Goal: Check status: Check status

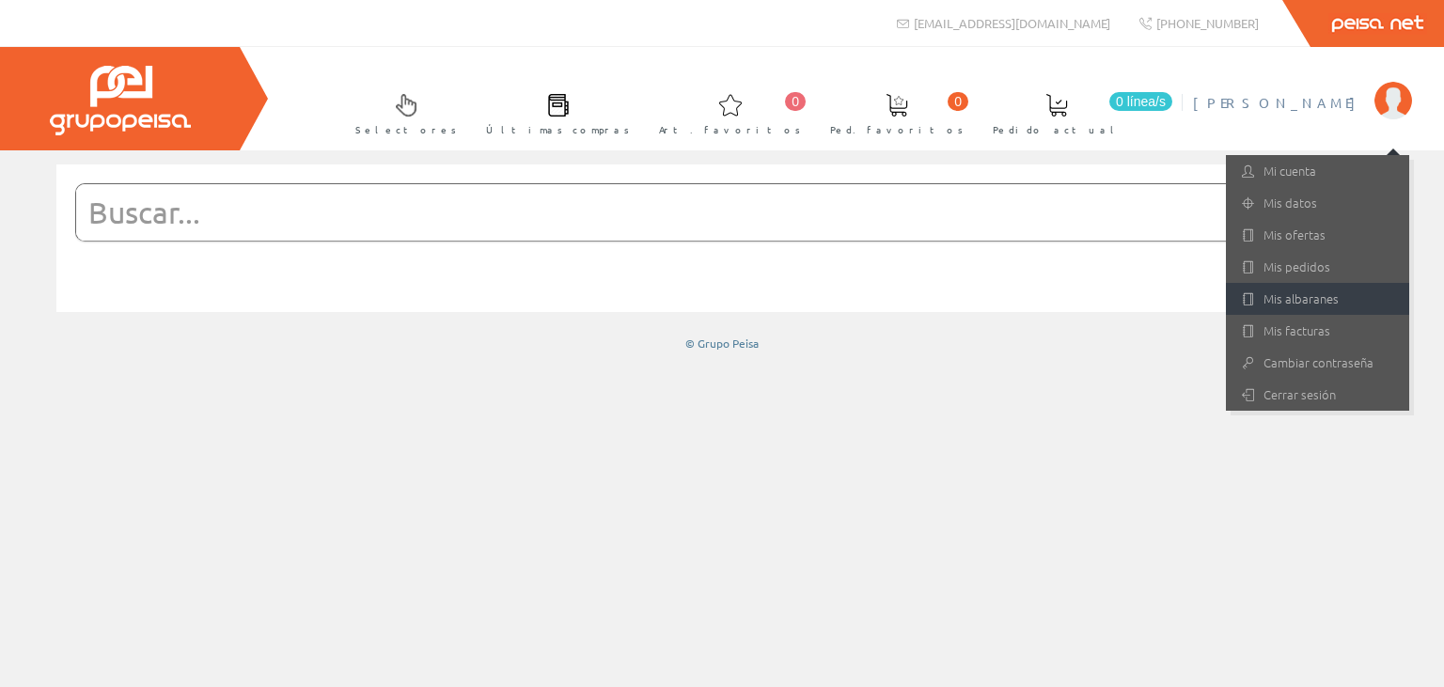
click at [1301, 291] on link "Mis albaranes" at bounding box center [1317, 299] width 183 height 32
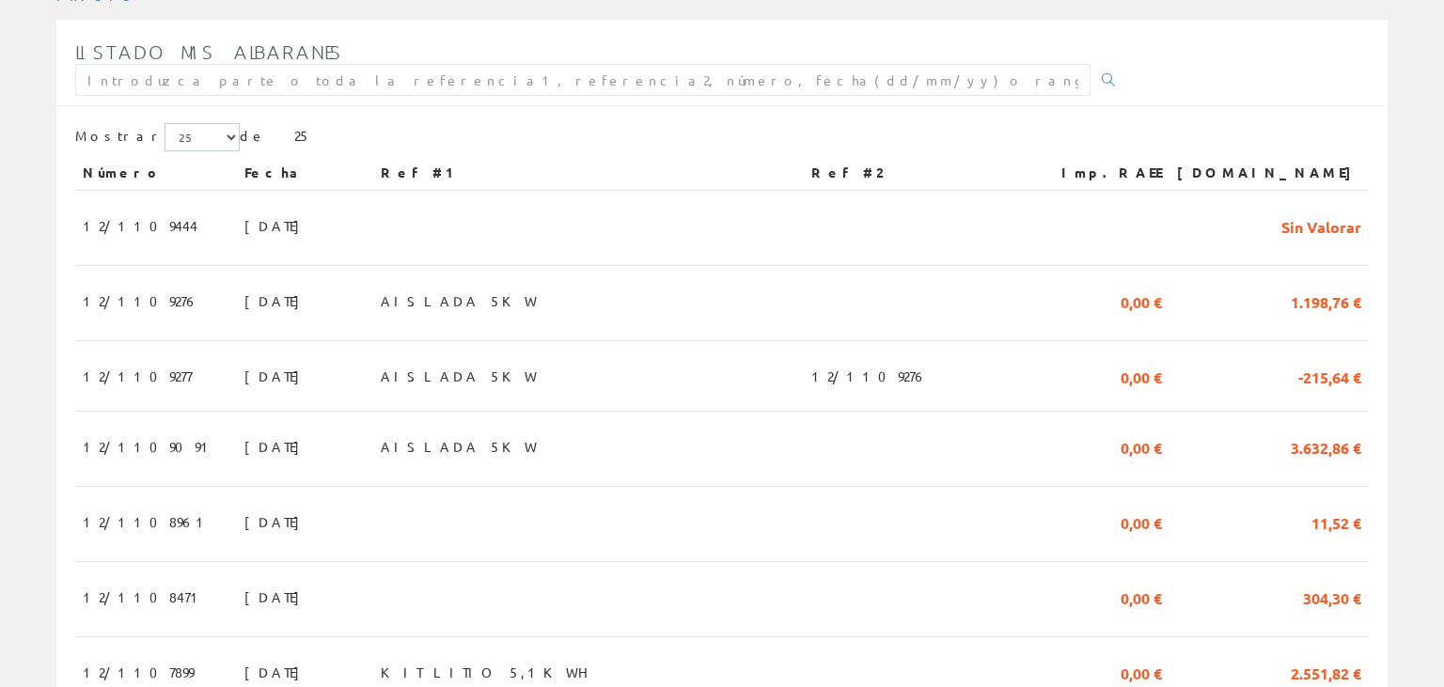
scroll to position [297, 0]
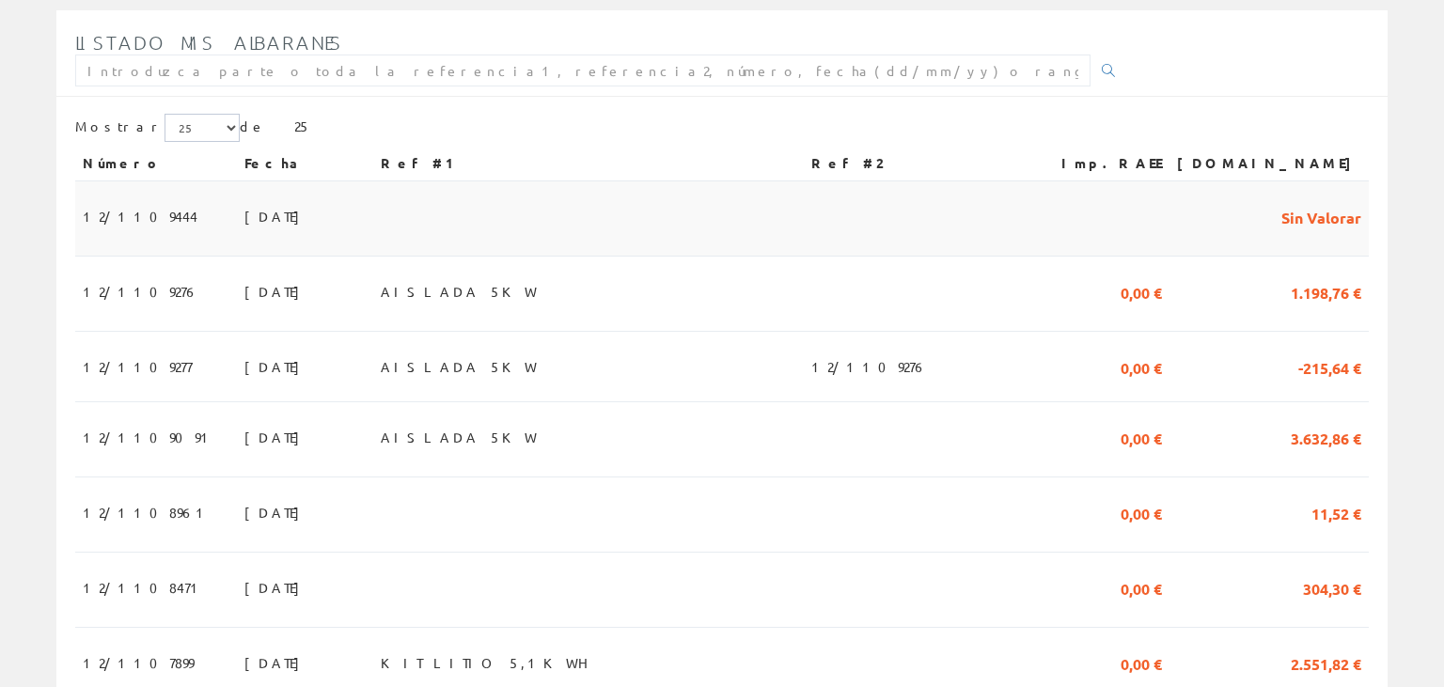
click at [244, 218] on span "[DATE]" at bounding box center [276, 216] width 65 height 32
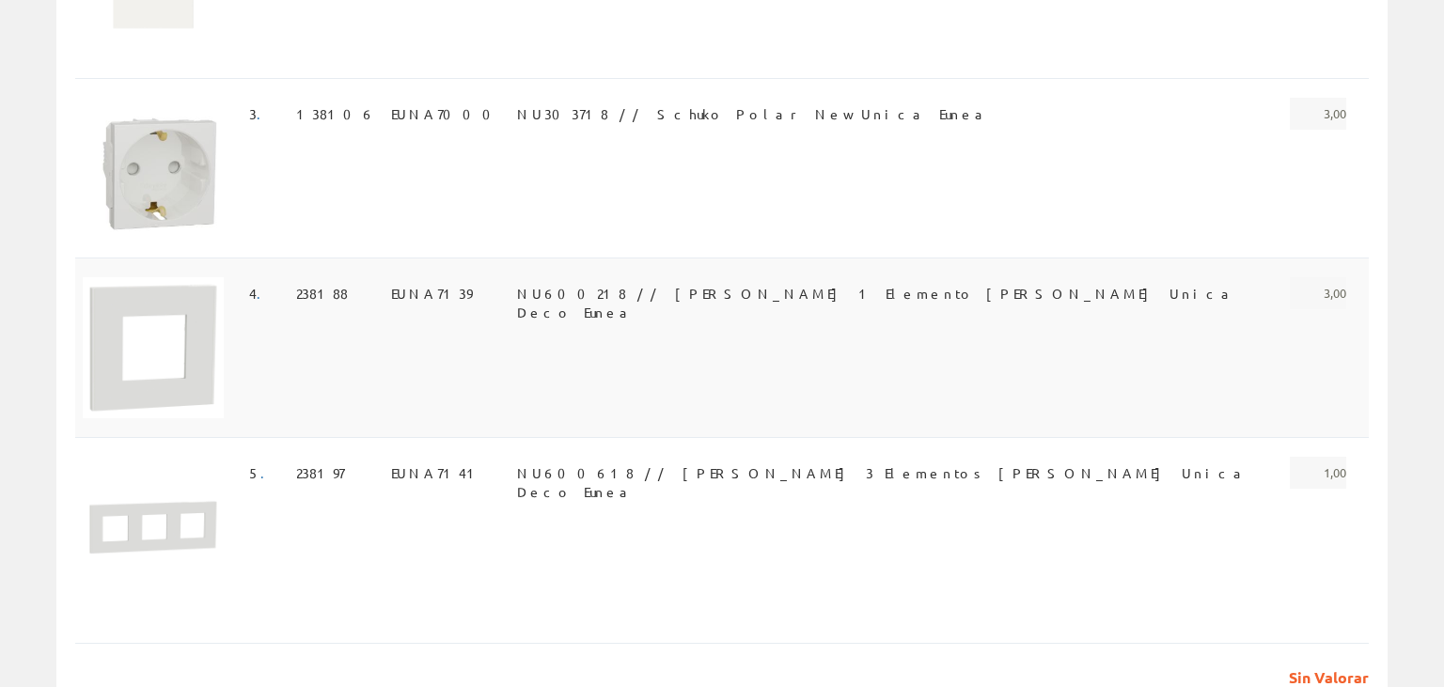
scroll to position [839, 0]
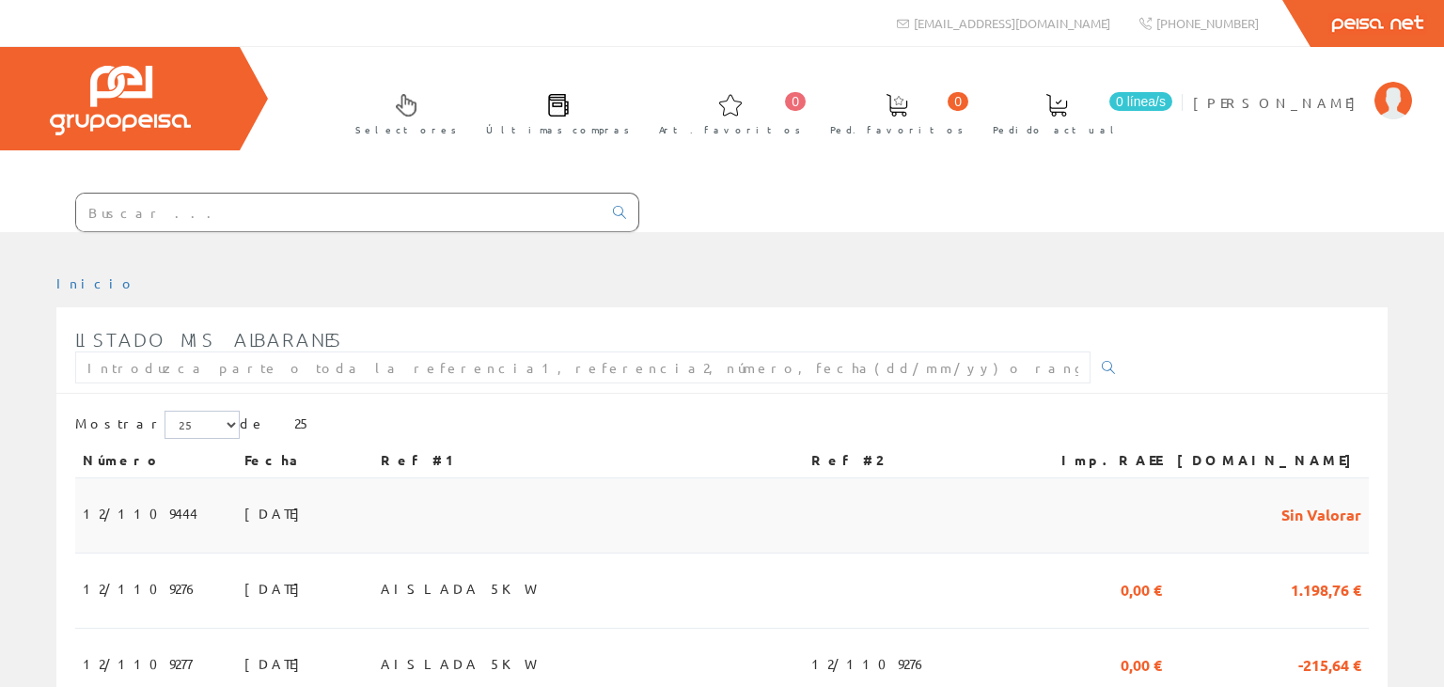
scroll to position [297, 0]
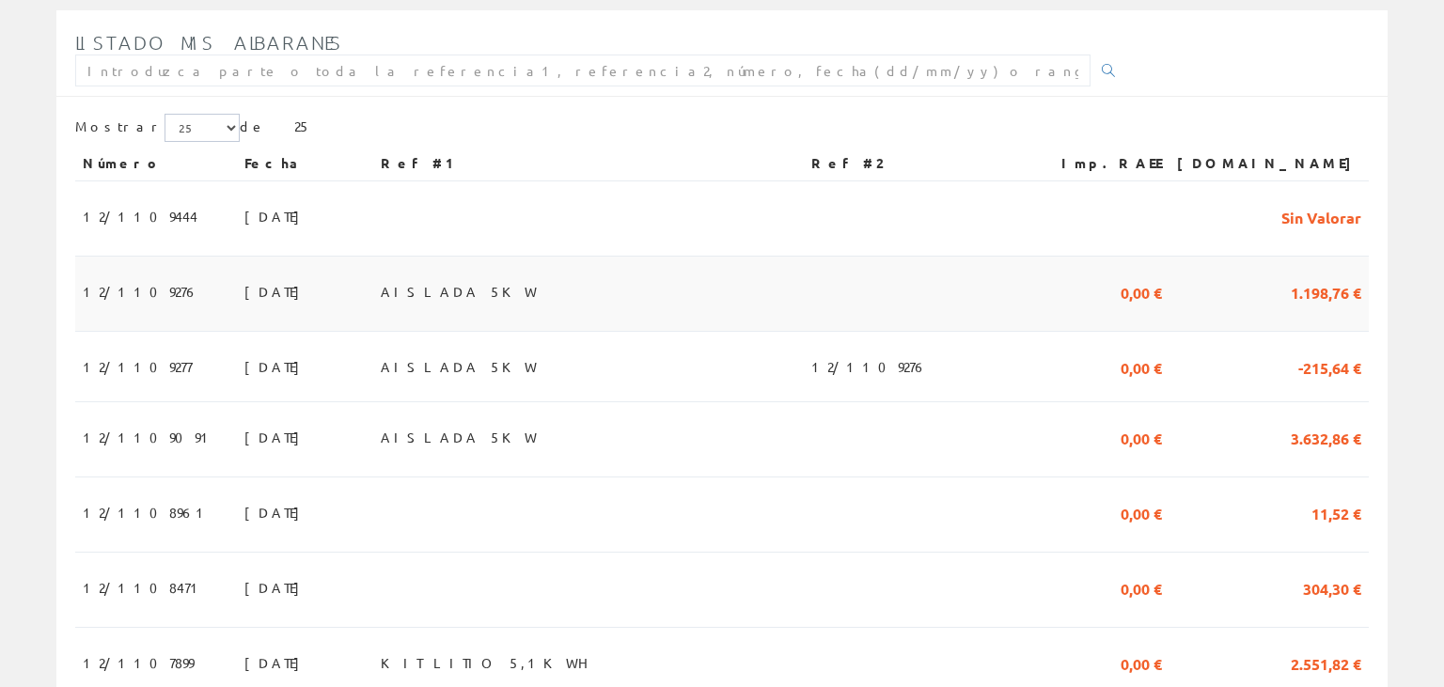
click at [503, 297] on td "AISLADA 5KW" at bounding box center [588, 294] width 431 height 75
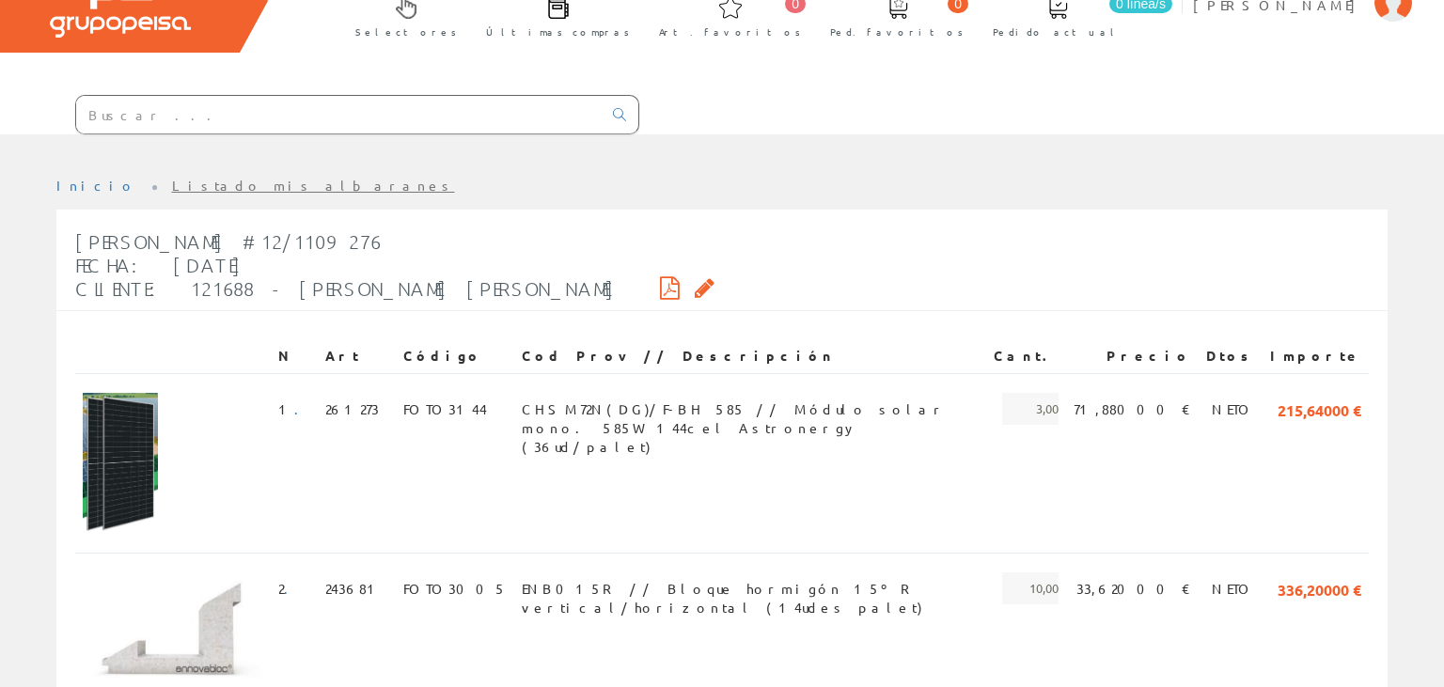
scroll to position [99, 0]
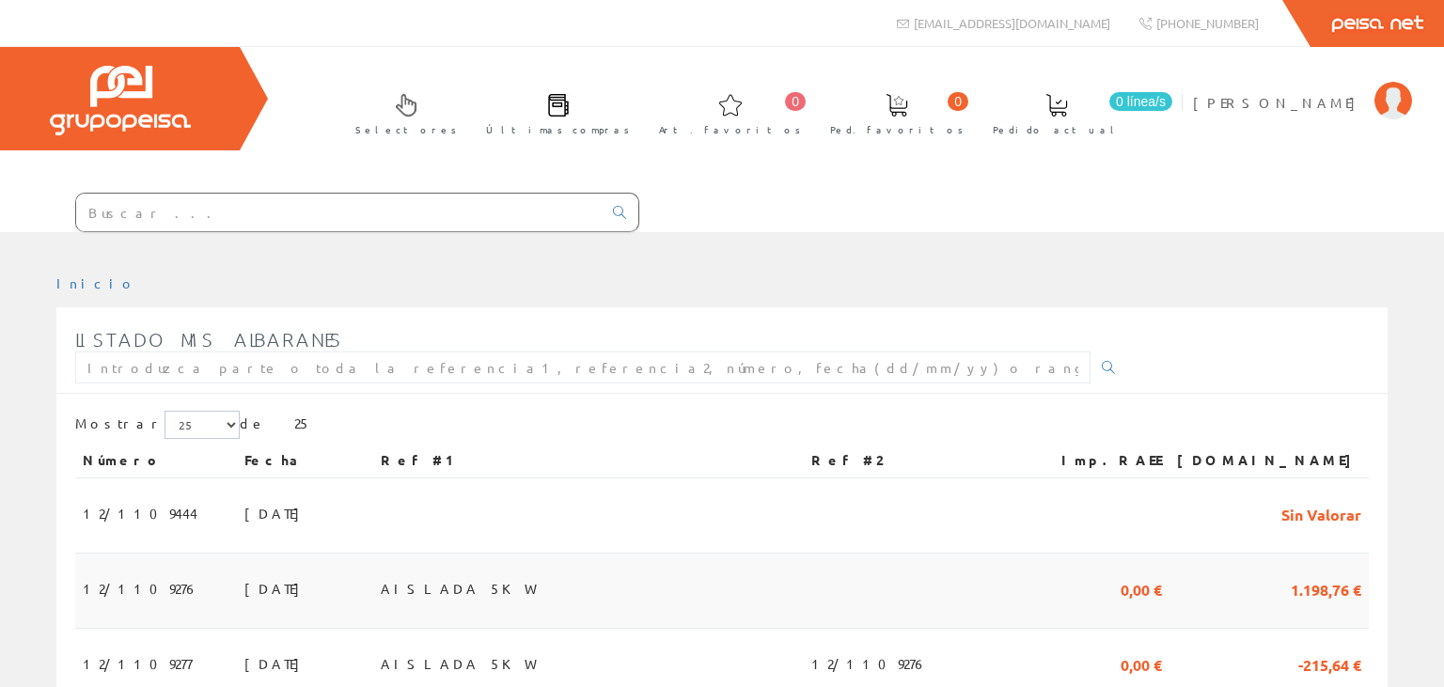
scroll to position [297, 0]
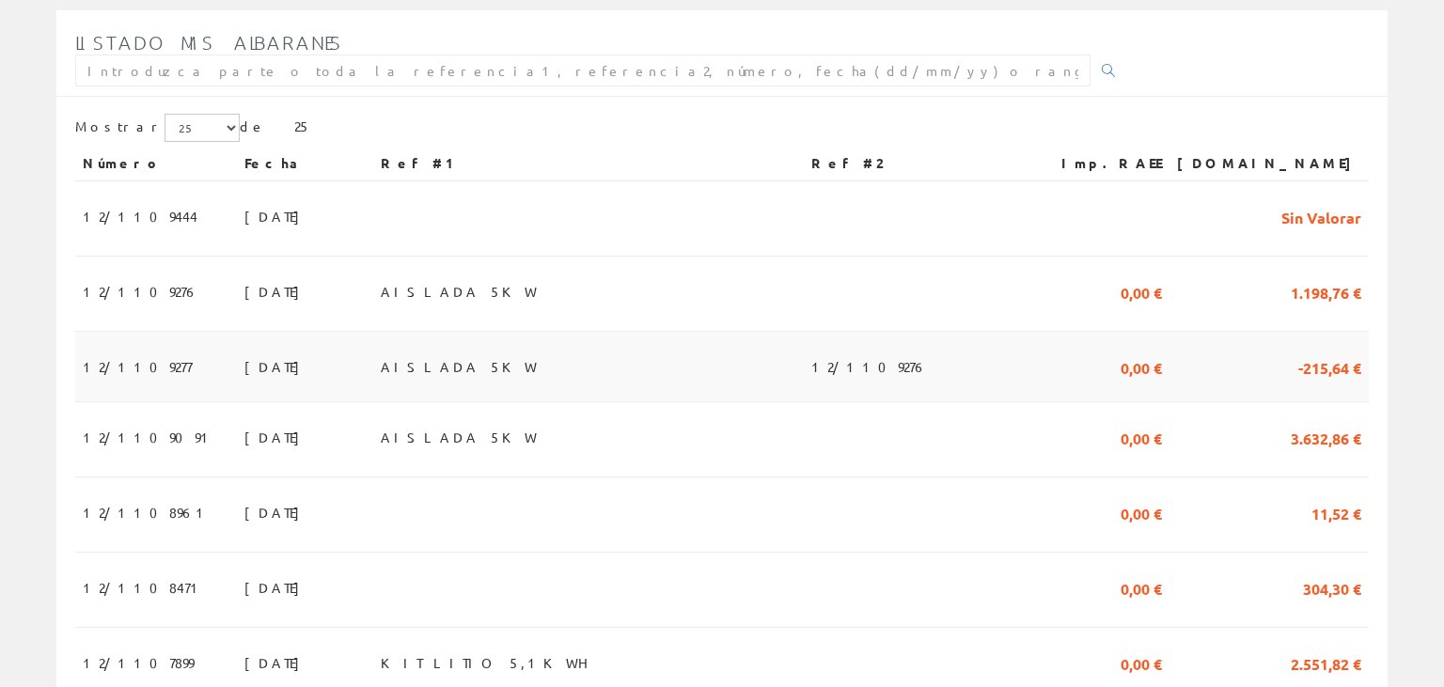
click at [620, 359] on td "AISLADA 5KW" at bounding box center [588, 367] width 431 height 71
click at [468, 359] on span "AISLADA 5KW" at bounding box center [459, 367] width 156 height 32
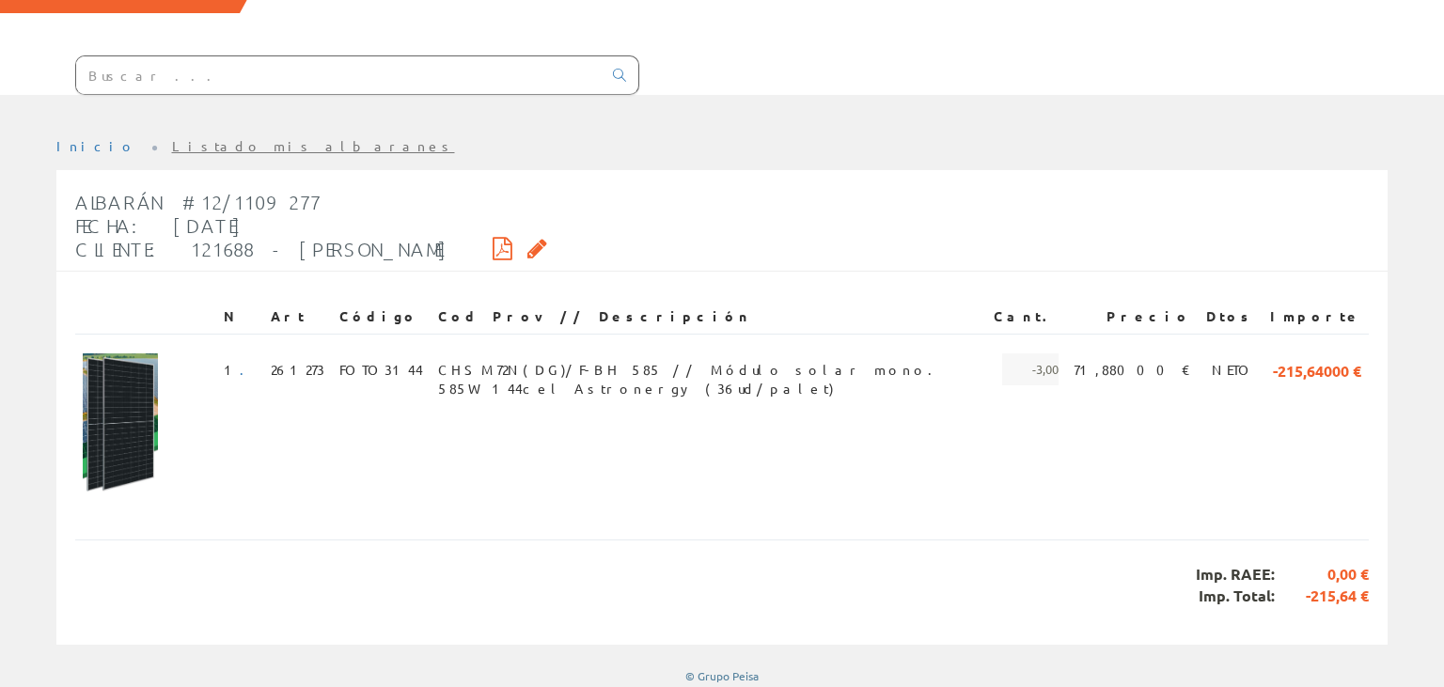
scroll to position [142, 0]
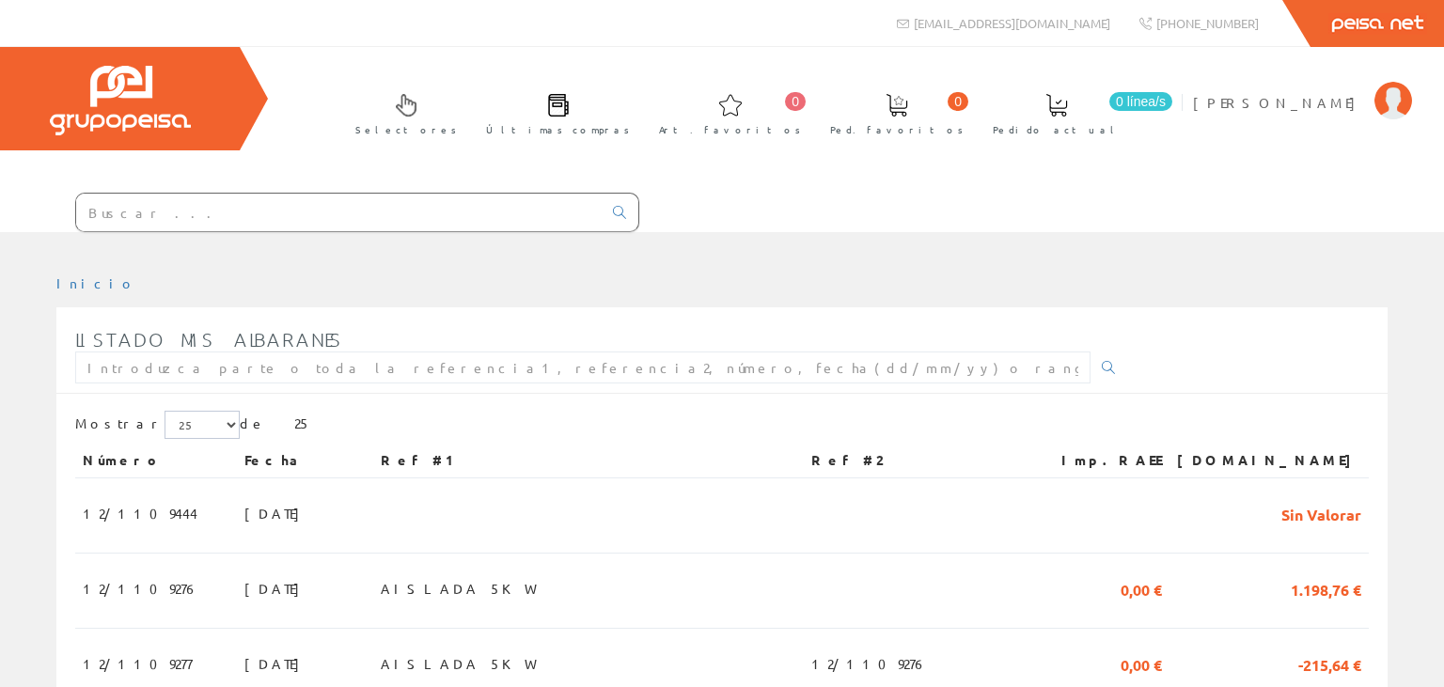
scroll to position [297, 0]
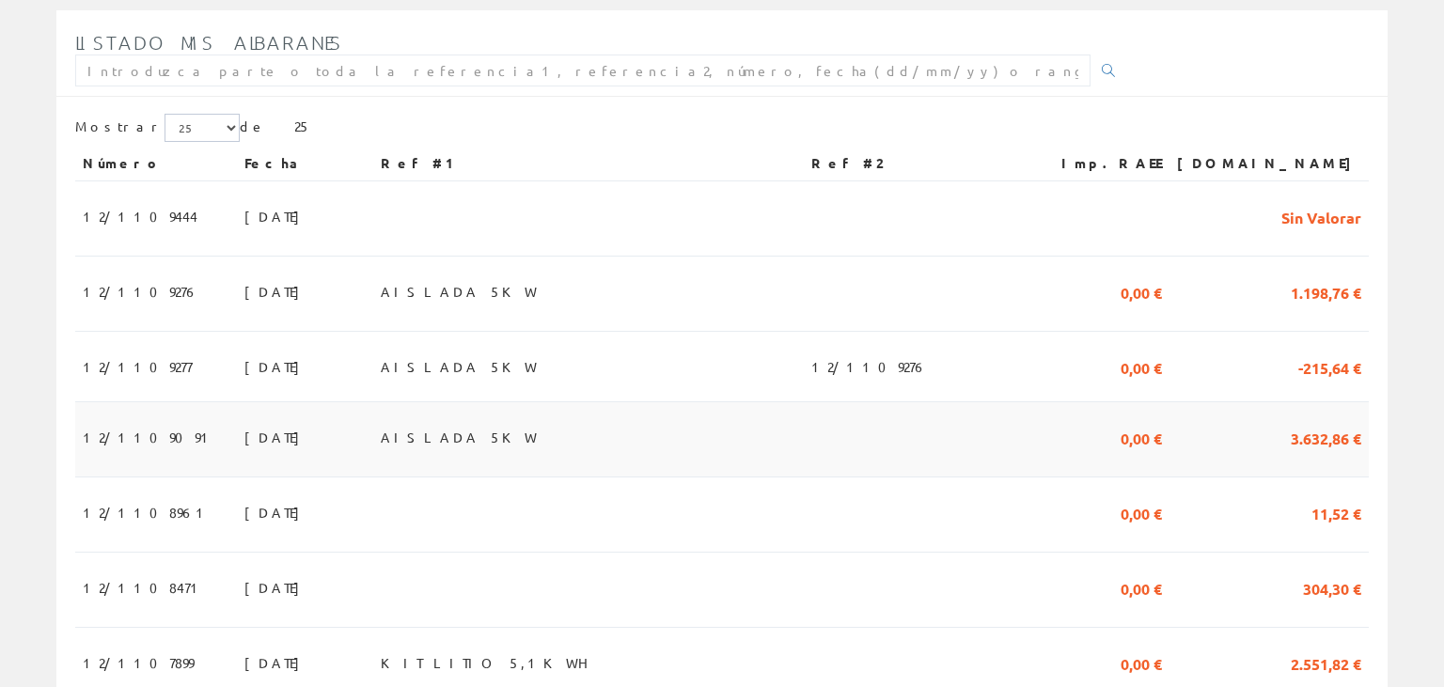
click at [473, 423] on span "AISLADA 5KW" at bounding box center [459, 437] width 156 height 32
click at [492, 441] on span "AISLADA 5KW" at bounding box center [459, 437] width 156 height 32
